Goal: Task Accomplishment & Management: Use online tool/utility

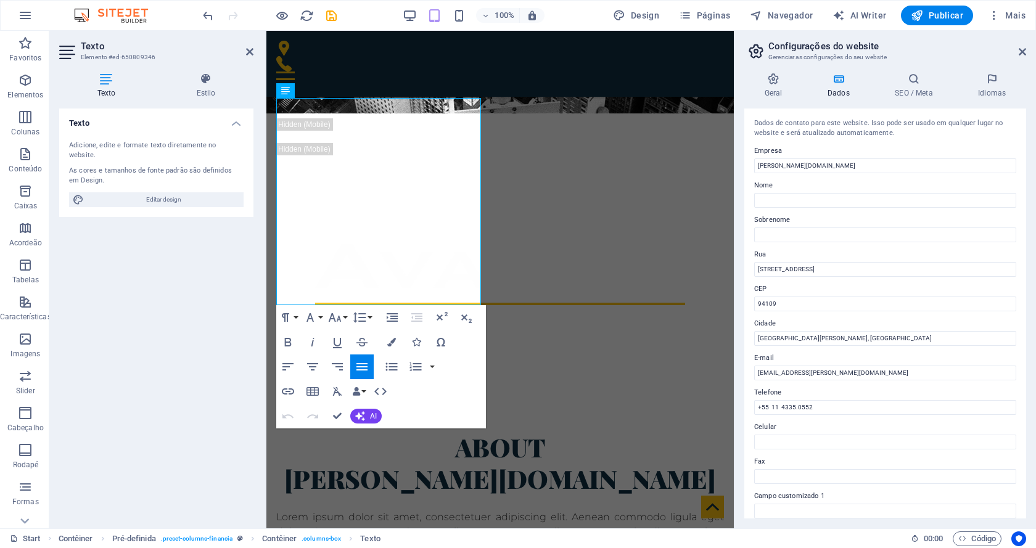
scroll to position [526, 0]
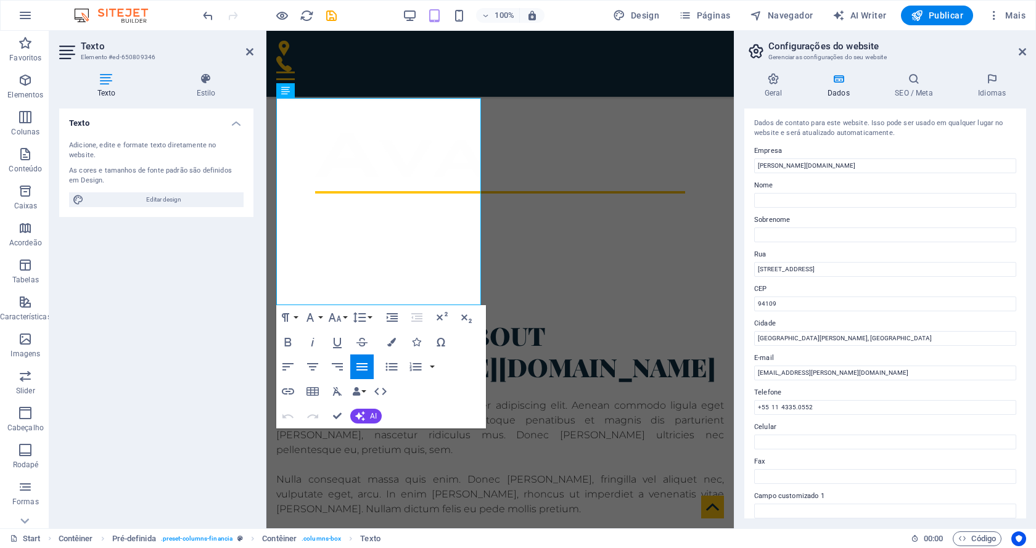
click at [215, 268] on div "Texto Adicione, edite e formate texto diretamente no website. As cores e tamanh…" at bounding box center [156, 313] width 194 height 410
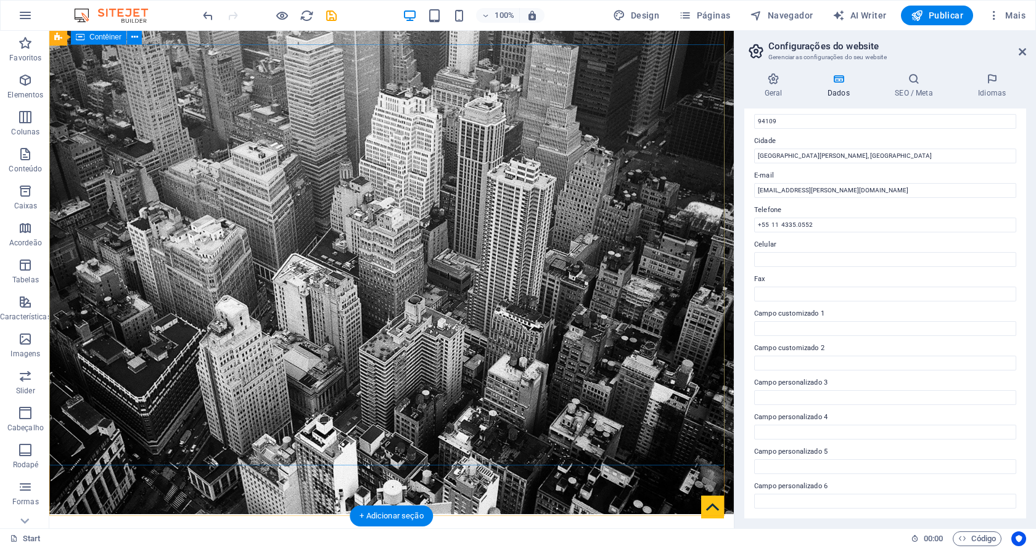
scroll to position [0, 0]
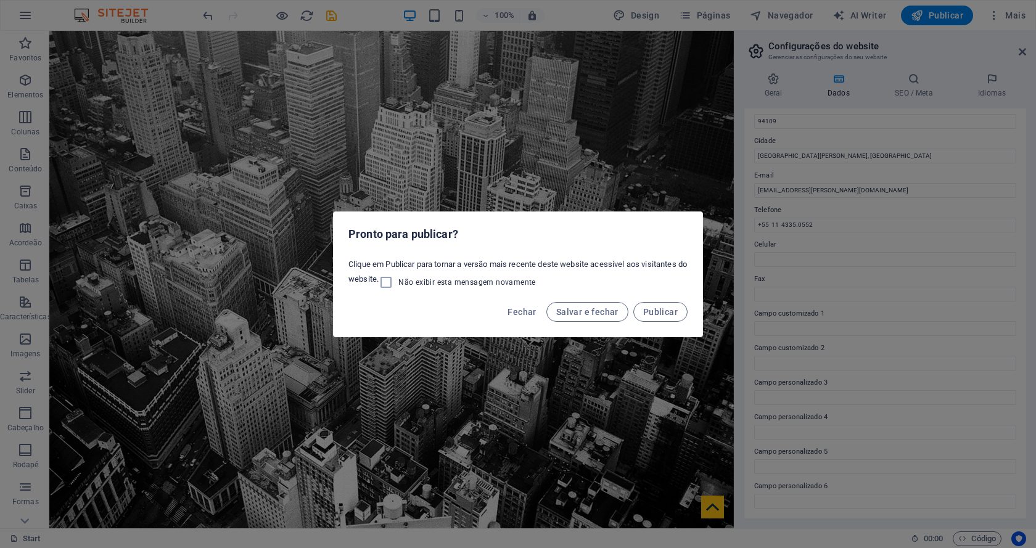
click at [438, 154] on div "Pronto para publicar? Clique em Publicar para tornar a versão mais recente dest…" at bounding box center [518, 274] width 1036 height 548
click at [595, 310] on span "Salvar e fechar" at bounding box center [587, 312] width 62 height 10
checkbox input "false"
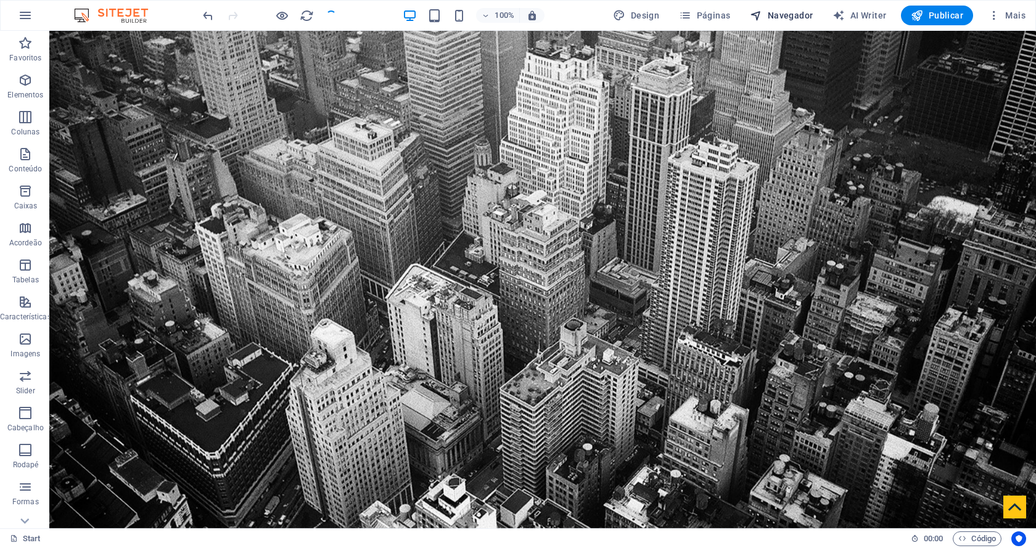
click at [798, 12] on span "Navegador" at bounding box center [781, 15] width 63 height 12
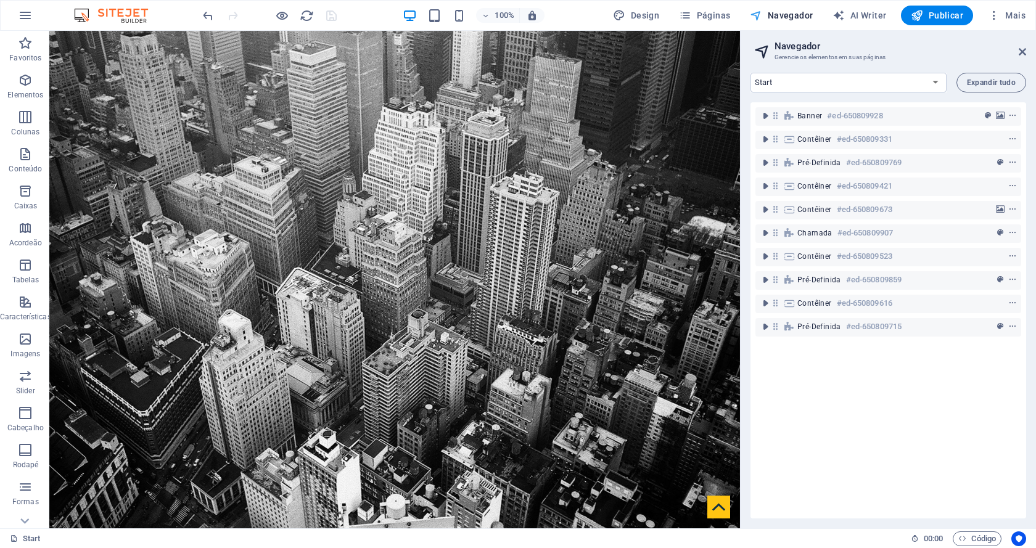
click at [798, 12] on span "Navegador" at bounding box center [781, 15] width 63 height 12
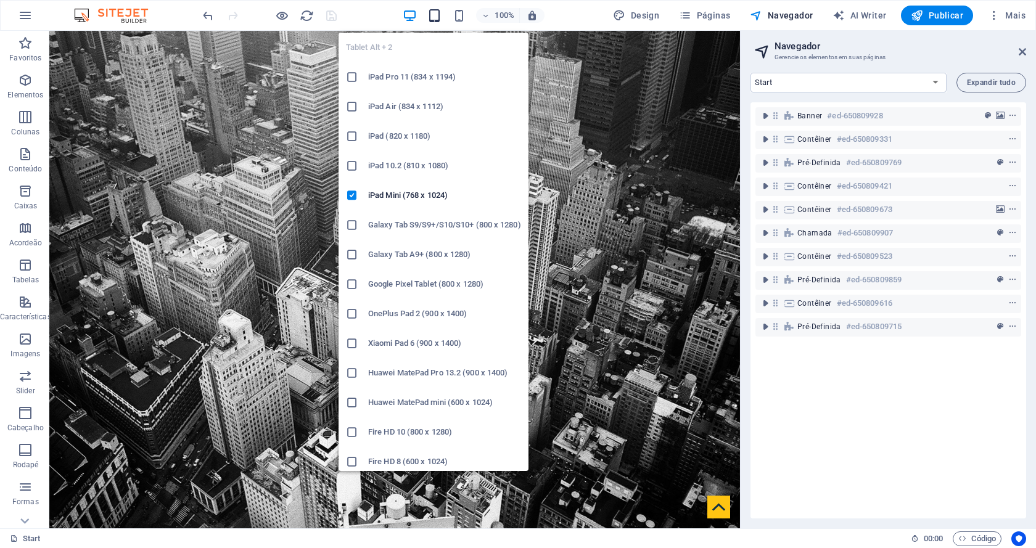
click at [439, 14] on icon "button" at bounding box center [434, 16] width 14 height 14
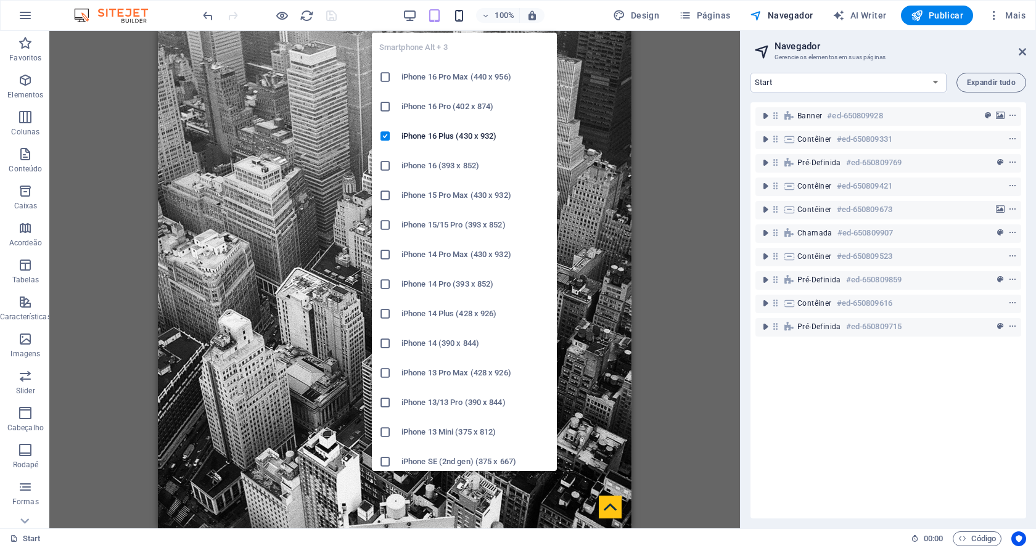
click at [461, 14] on icon "button" at bounding box center [459, 16] width 14 height 14
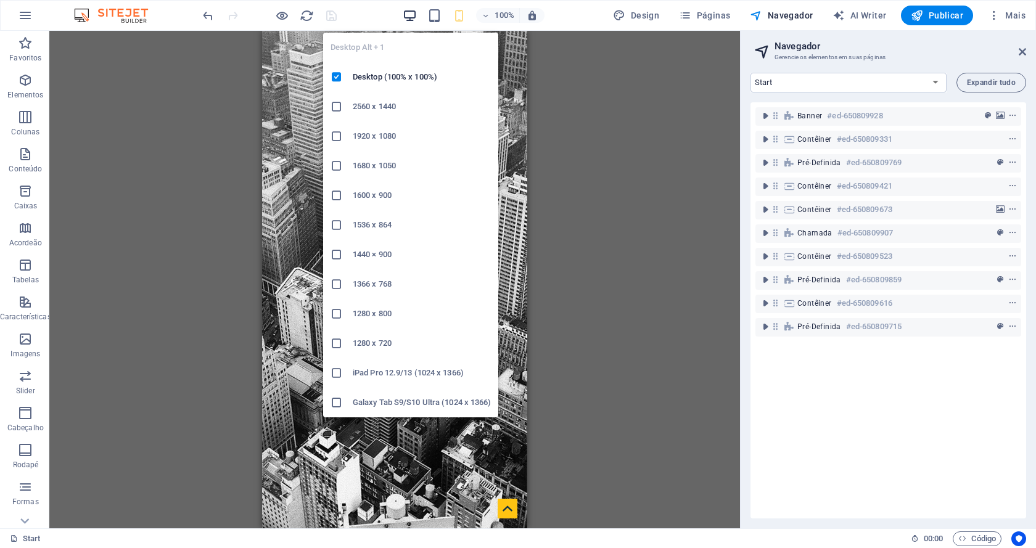
click at [416, 17] on icon "button" at bounding box center [410, 16] width 14 height 14
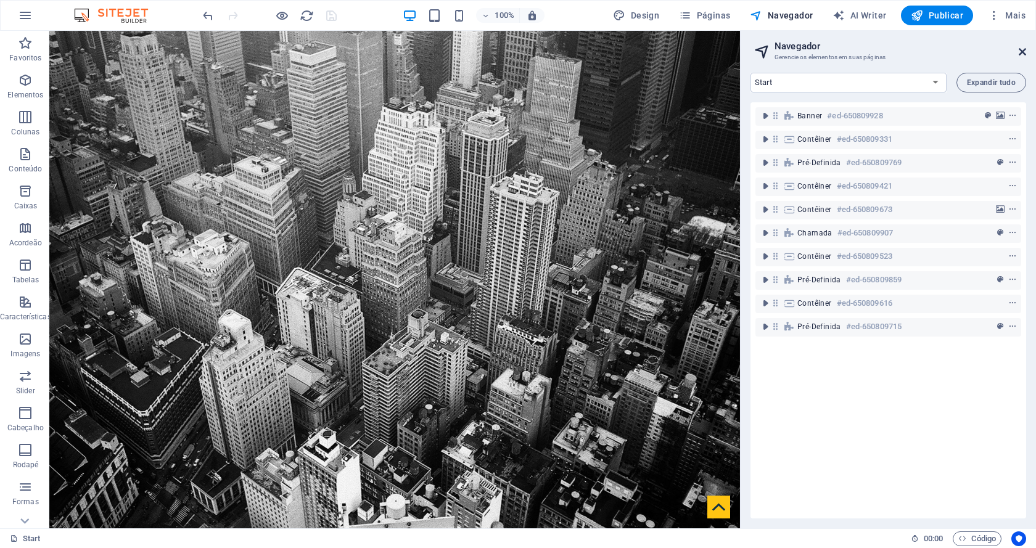
click at [946, 55] on icon at bounding box center [1021, 52] width 7 height 10
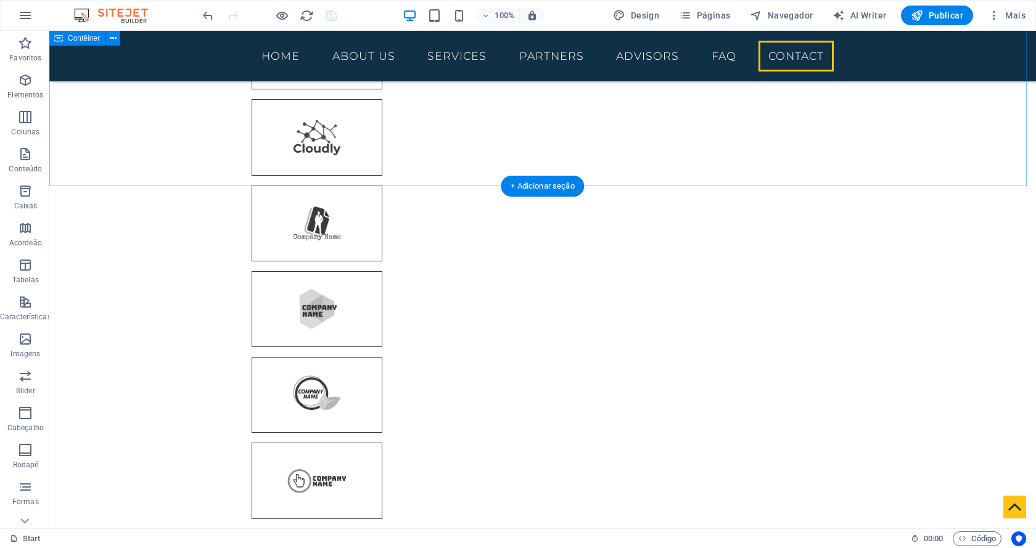
scroll to position [4139, 0]
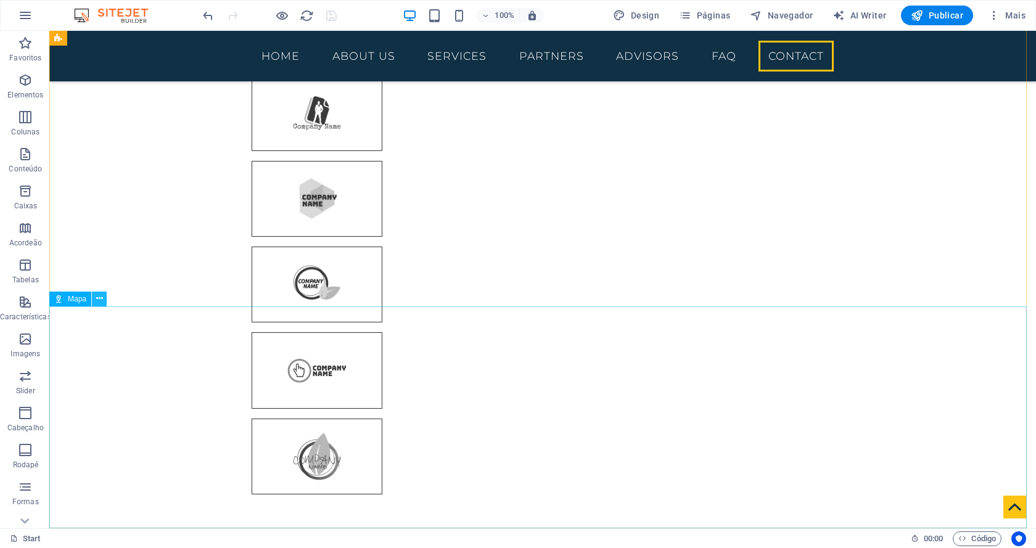
click at [97, 296] on icon at bounding box center [99, 298] width 7 height 13
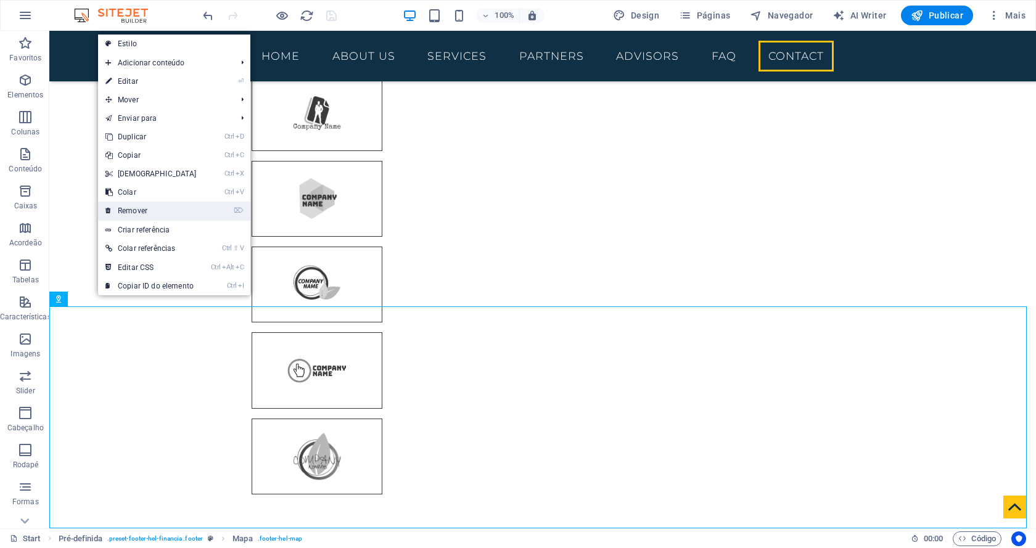
click at [142, 206] on link "⌦ Remover" at bounding box center [151, 211] width 106 height 18
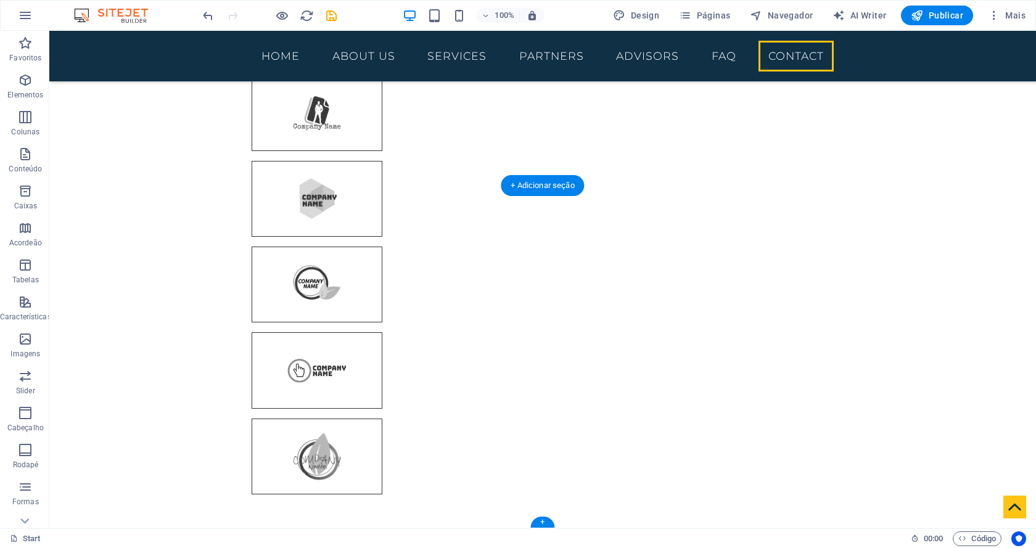
scroll to position [3917, 0]
